Goal: Task Accomplishment & Management: Manage account settings

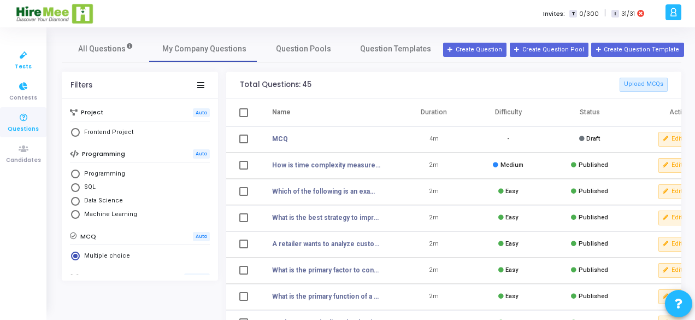
click at [22, 60] on icon at bounding box center [23, 56] width 23 height 14
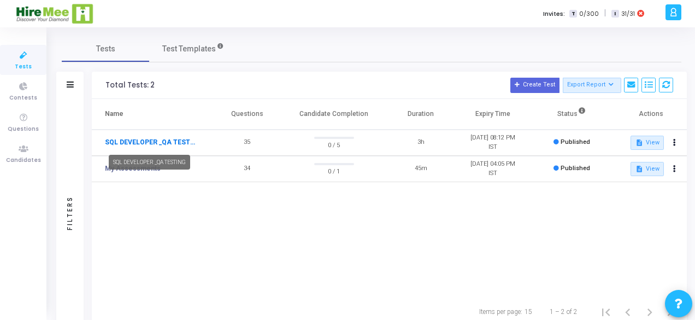
click at [183, 140] on link "SQL DEVELOPER _QA TESTING" at bounding box center [150, 142] width 91 height 10
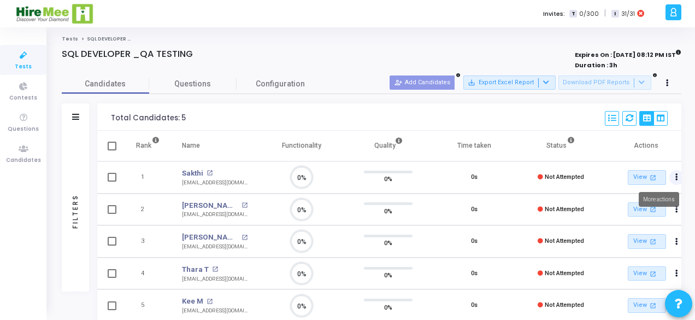
click at [677, 174] on icon "Actions" at bounding box center [676, 176] width 3 height 5
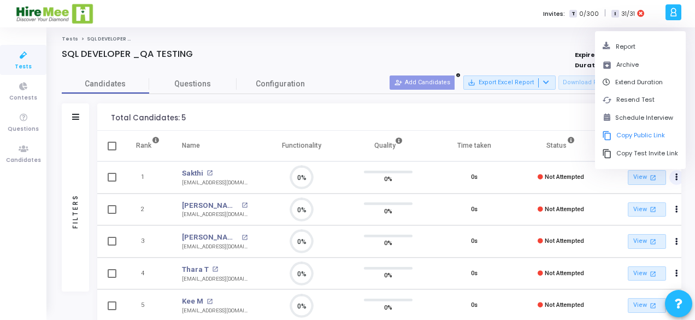
click at [428, 46] on div "Tests SQL DEVELOPER _QA TESTING SQL DEVELOPER _QA TESTING Expires On : [DATE] 0…" at bounding box center [372, 194] width 620 height 316
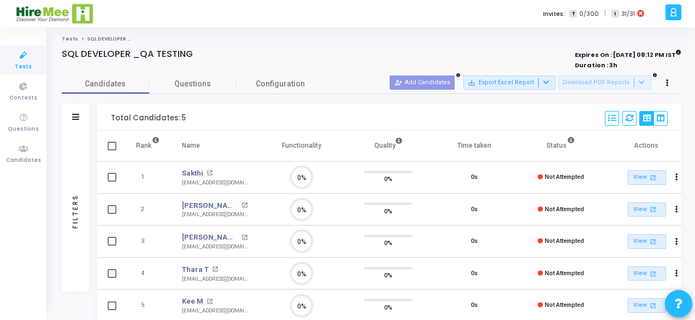
click at [332, 38] on ol "Tests SQL DEVELOPER _QA TESTING" at bounding box center [372, 39] width 620 height 7
click at [680, 174] on button "Actions" at bounding box center [676, 177] width 15 height 15
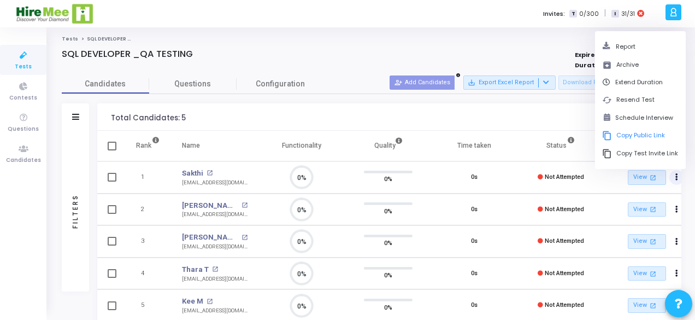
click at [503, 37] on ol "Tests SQL DEVELOPER _QA TESTING" at bounding box center [372, 39] width 620 height 7
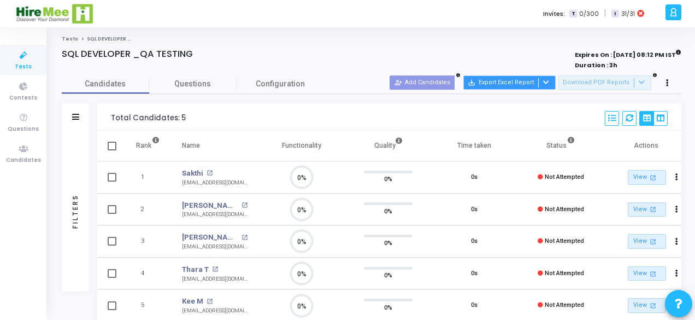
click at [549, 84] on icon at bounding box center [546, 82] width 6 height 6
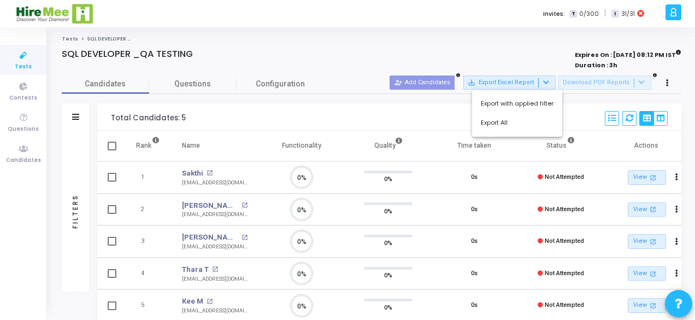
click at [415, 60] on div at bounding box center [347, 160] width 695 height 320
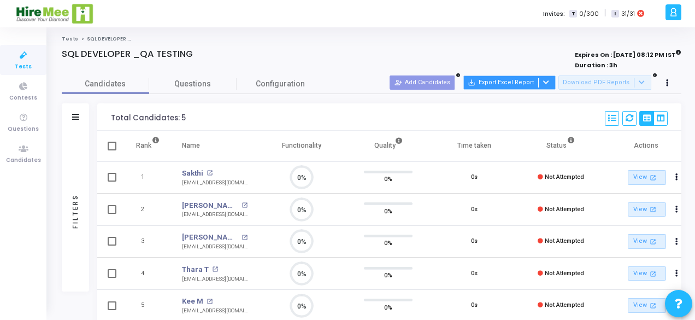
click at [551, 83] on div at bounding box center [544, 82] width 13 height 9
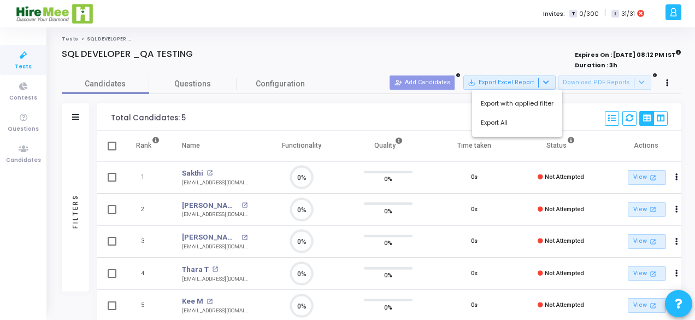
click at [455, 103] on div at bounding box center [347, 160] width 695 height 320
click at [680, 176] on button "Actions" at bounding box center [676, 177] width 15 height 15
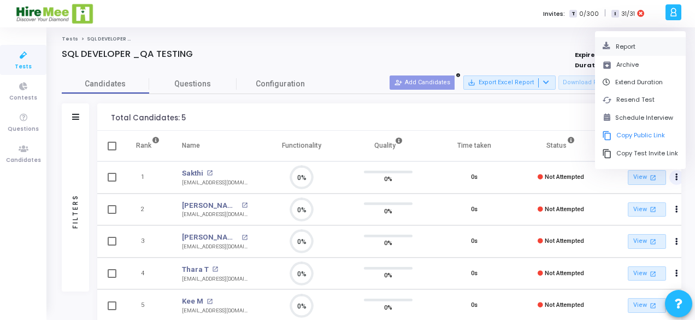
click at [631, 48] on button "Report" at bounding box center [640, 47] width 76 height 10
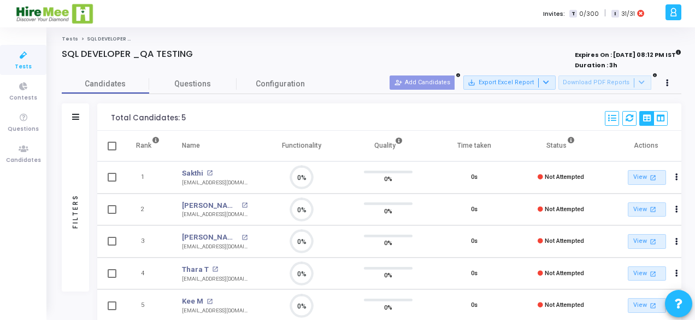
click at [320, 48] on div "Tests SQL DEVELOPER _QA TESTING SQL DEVELOPER _QA TESTING Expires On : [DATE] 0…" at bounding box center [372, 194] width 620 height 316
click at [354, 44] on div "Tests SQL DEVELOPER _QA TESTING SQL DEVELOPER _QA TESTING Expires On : [DATE] 0…" at bounding box center [372, 194] width 620 height 316
click at [556, 80] on button "save_alt Export Excel Report" at bounding box center [509, 82] width 92 height 14
click at [428, 38] on div at bounding box center [347, 160] width 695 height 320
